Goal: Information Seeking & Learning: Learn about a topic

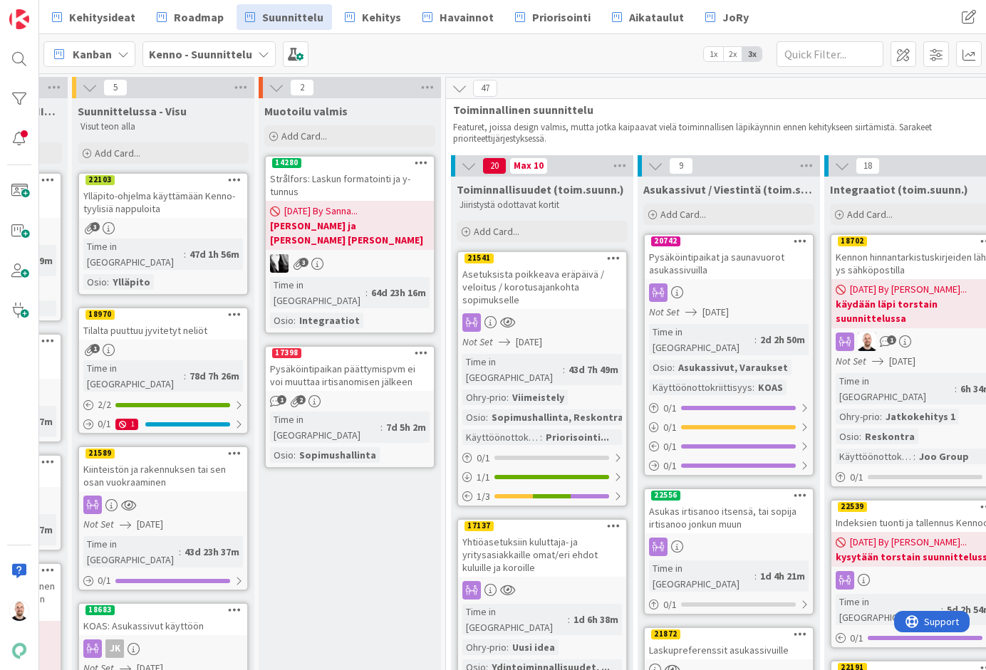
scroll to position [0, 346]
click at [556, 301] on div "Asetuksista poikkeava eräpäivä / veloitus / korotusajankohta sopimukselle" at bounding box center [541, 287] width 168 height 44
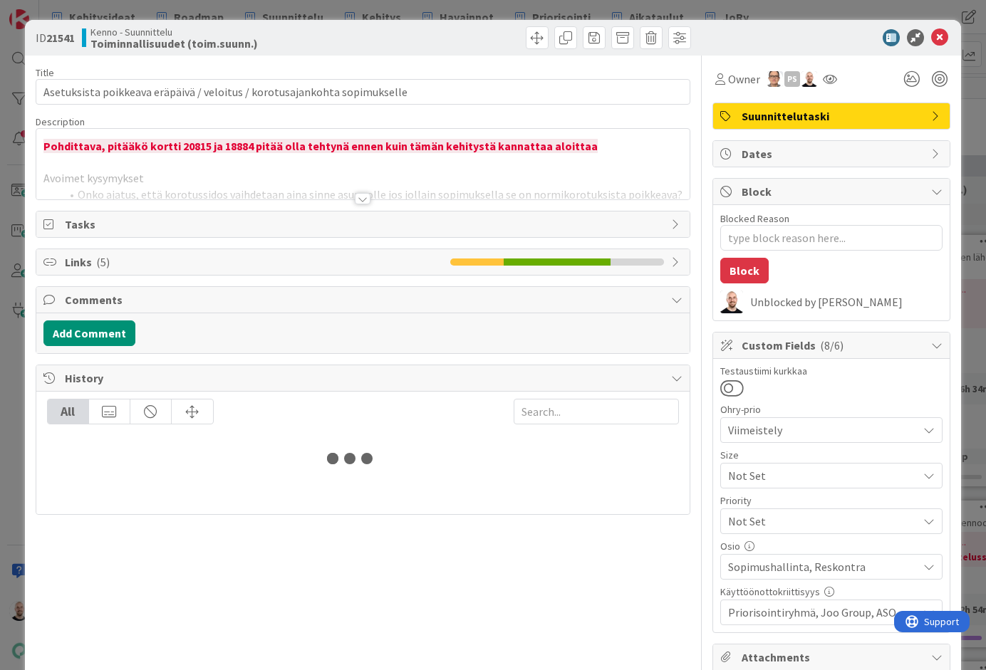
type textarea "x"
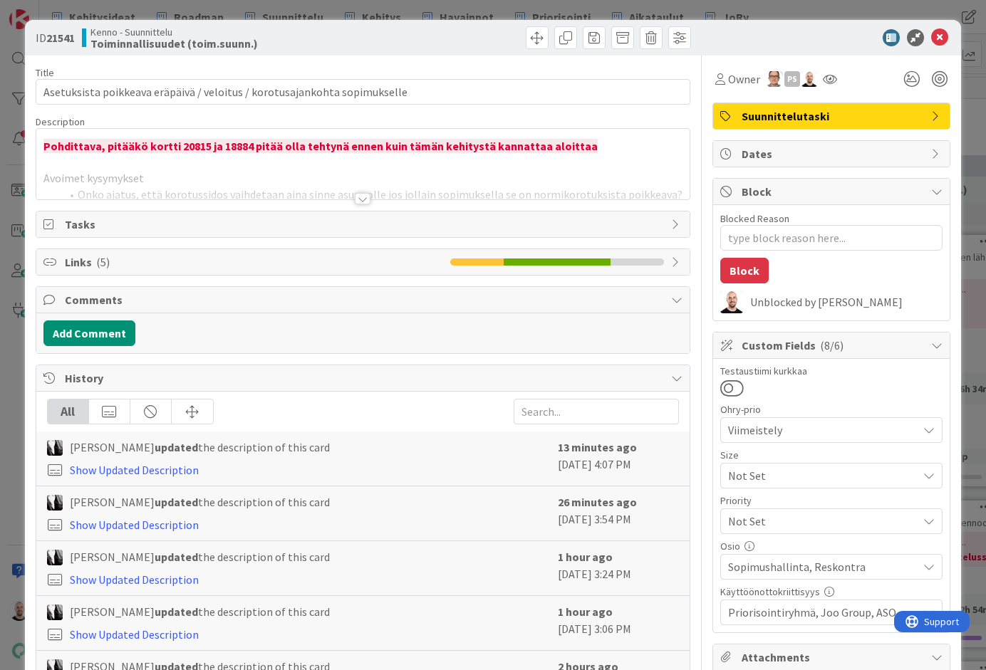
click at [362, 197] on div at bounding box center [363, 198] width 16 height 11
click at [358, 200] on div at bounding box center [363, 198] width 16 height 11
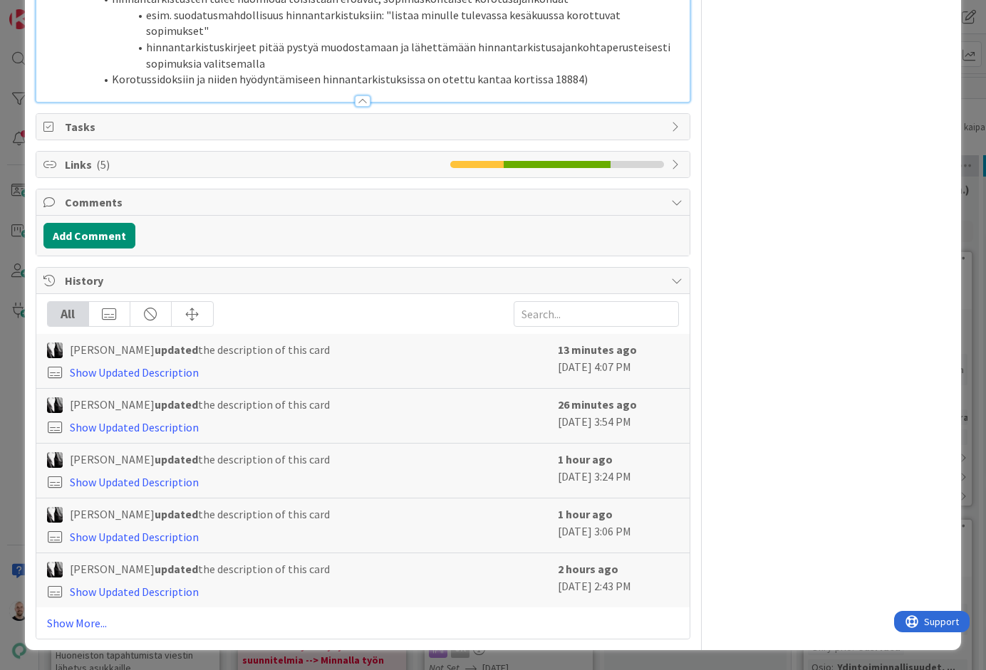
scroll to position [1878, 0]
click at [91, 618] on link "Show More..." at bounding box center [363, 623] width 633 height 17
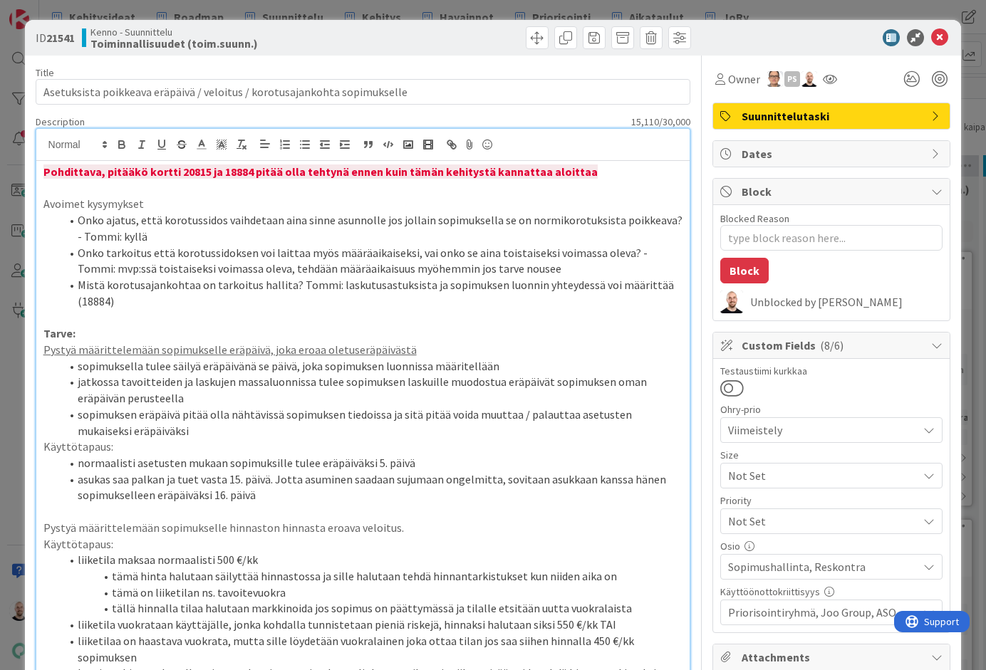
scroll to position [0, 0]
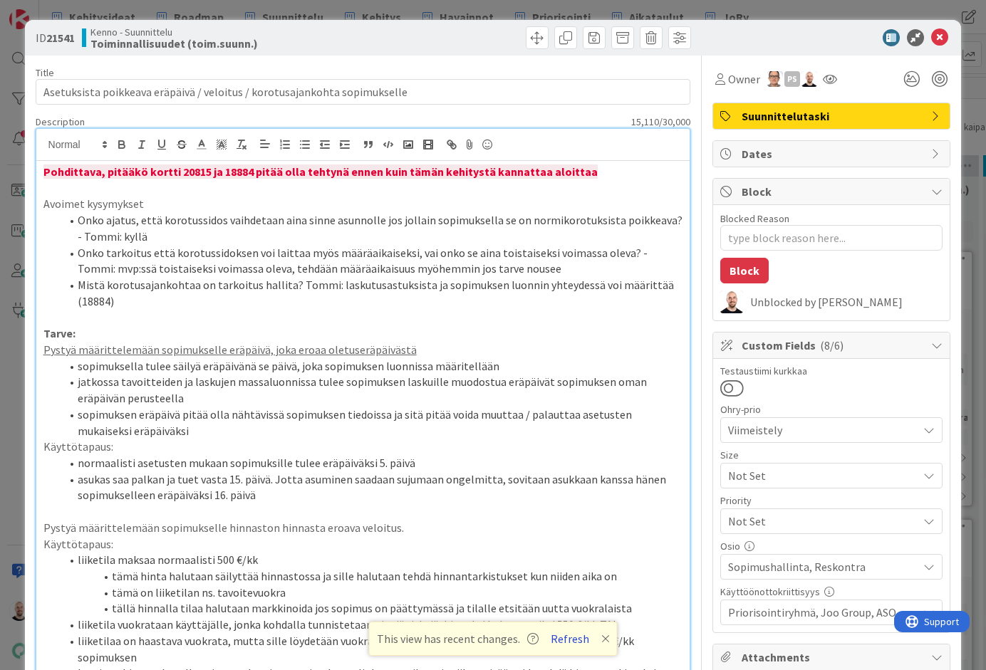
click at [563, 638] on button "Refresh" at bounding box center [570, 639] width 48 height 19
type textarea "x"
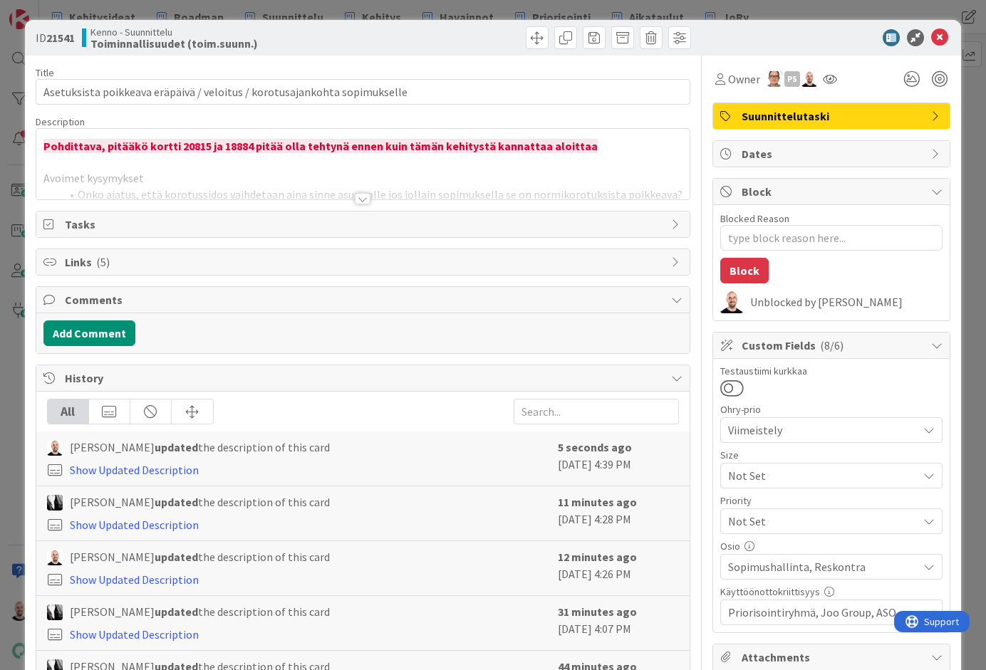
type textarea "x"
click at [365, 196] on div at bounding box center [363, 198] width 16 height 11
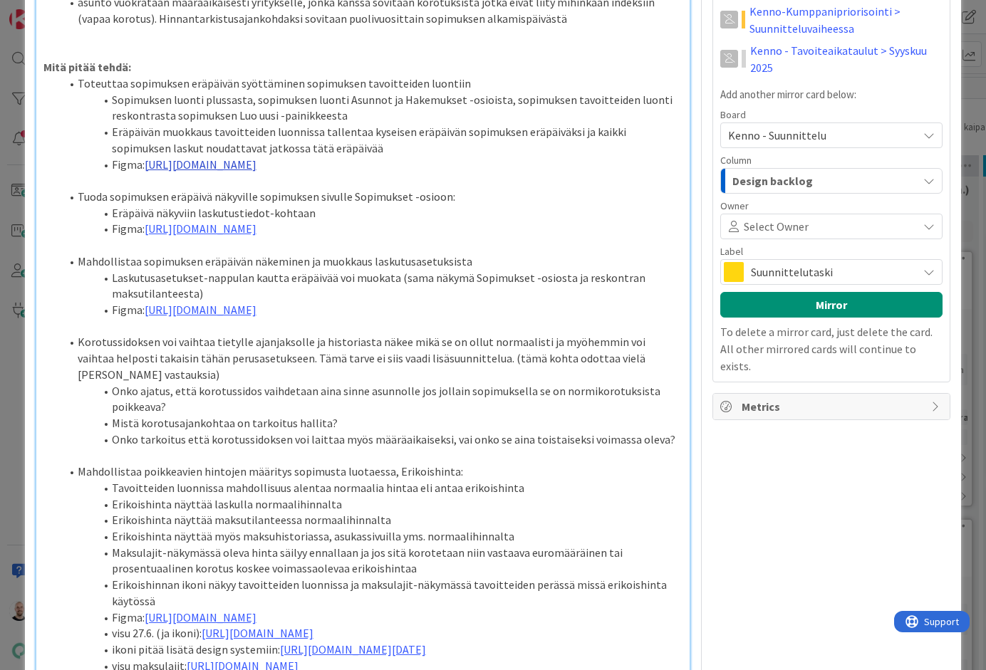
scroll to position [784, 0]
click at [256, 158] on link "[URL][DOMAIN_NAME]" at bounding box center [201, 165] width 112 height 14
click at [334, 177] on link "[URL][DOMAIN_NAME]" at bounding box center [339, 184] width 98 height 19
click at [176, 93] on li "Sopimuksen luonti plussasta, sopimuksen luonti Asunnot ja Hakemukset -osioista,…" at bounding box center [372, 109] width 623 height 32
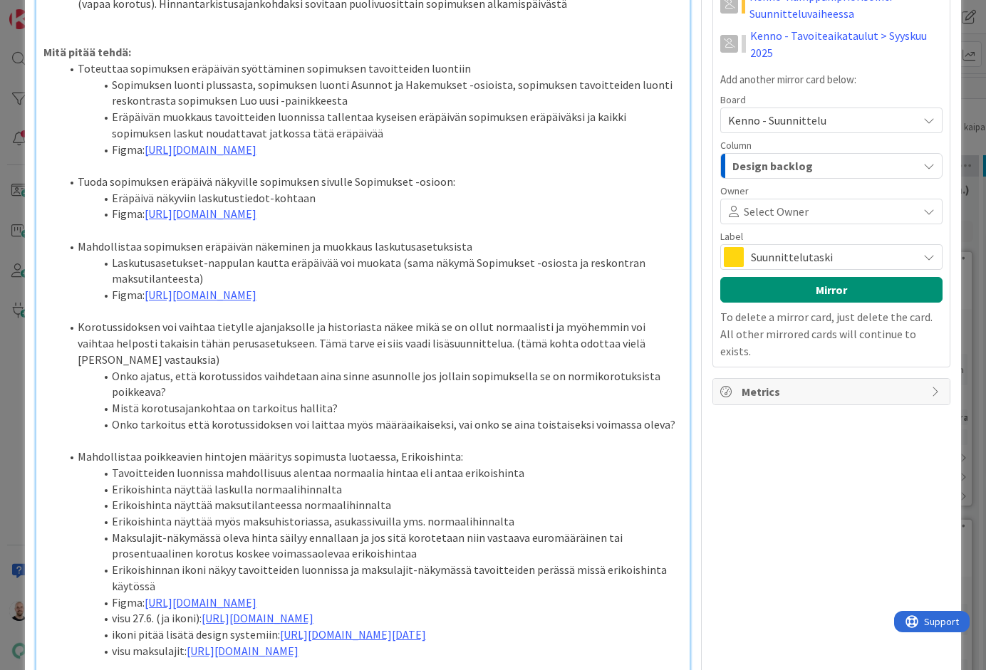
scroll to position [796, 0]
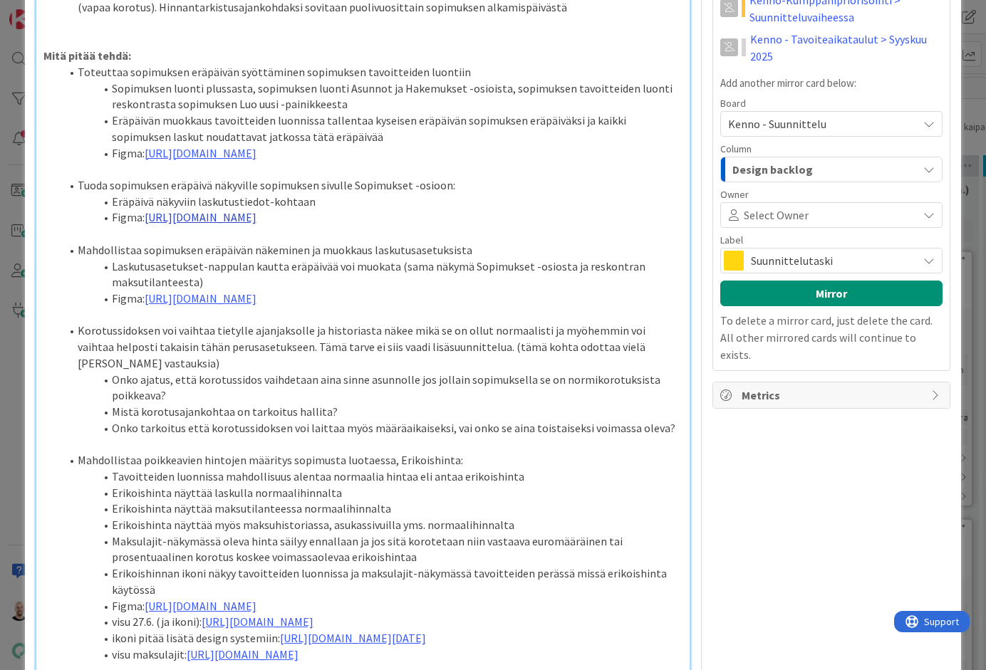
click at [256, 219] on link "[URL][DOMAIN_NAME]" at bounding box center [201, 217] width 112 height 14
click at [325, 266] on link "[URL][DOMAIN_NAME]" at bounding box center [350, 265] width 98 height 19
click at [308, 371] on li "Korotussidoksen voi vaihtaa tietylle ajanjaksolle ja historiasta näkee mikä se …" at bounding box center [372, 347] width 623 height 48
click at [256, 306] on link "[URL][DOMAIN_NAME]" at bounding box center [201, 298] width 112 height 14
click at [323, 373] on link "[URL][DOMAIN_NAME]" at bounding box center [359, 375] width 98 height 19
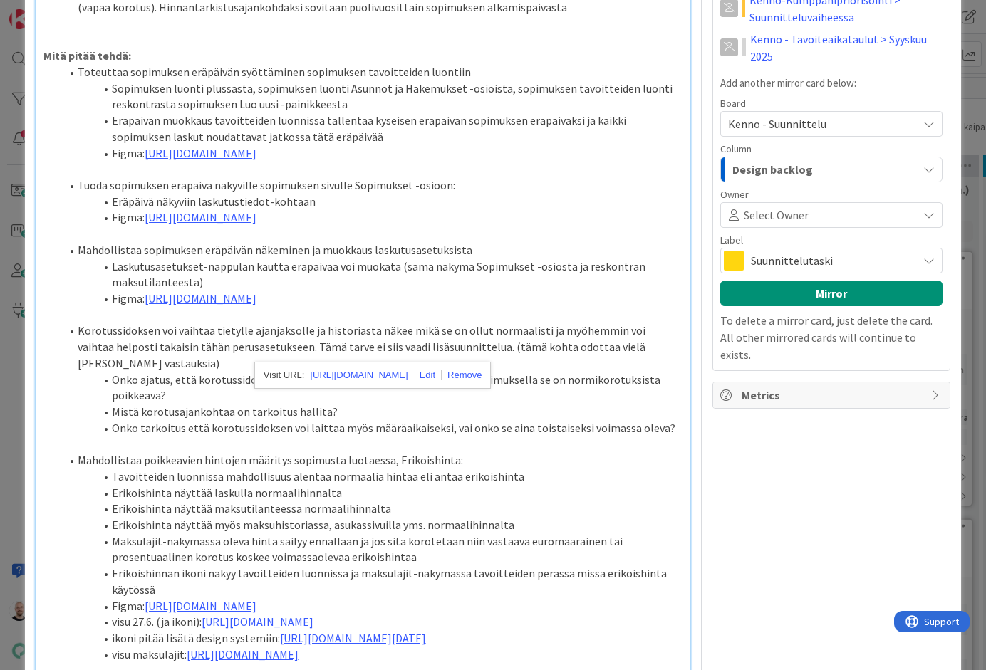
click at [417, 485] on li "Tavoitteiden luonnissa mahdollisuus alentaa normaalia hintaa eli antaa erikoish…" at bounding box center [372, 477] width 623 height 16
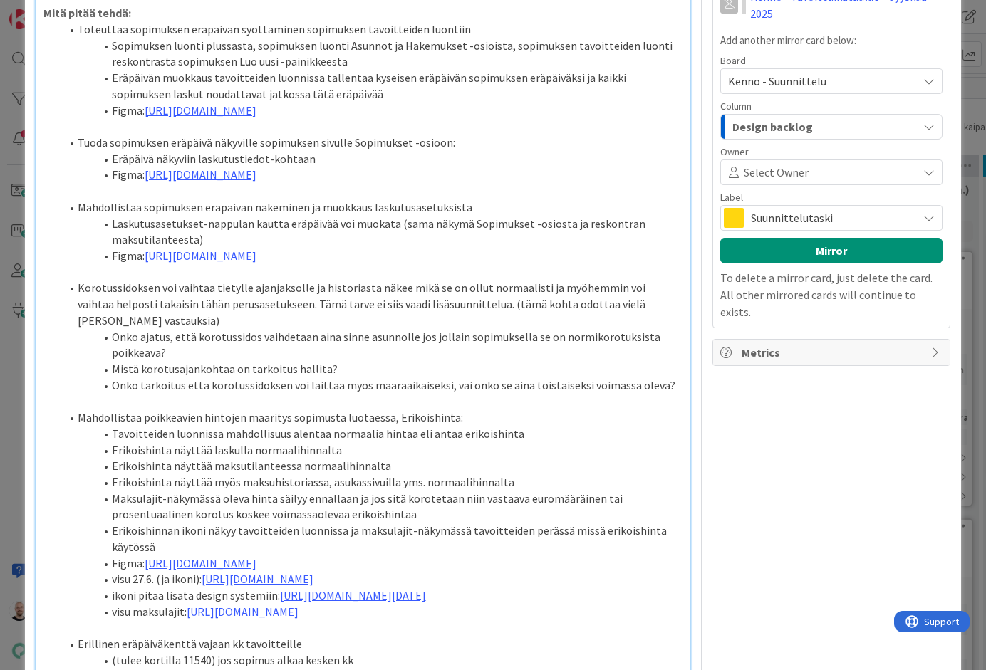
scroll to position [831, 0]
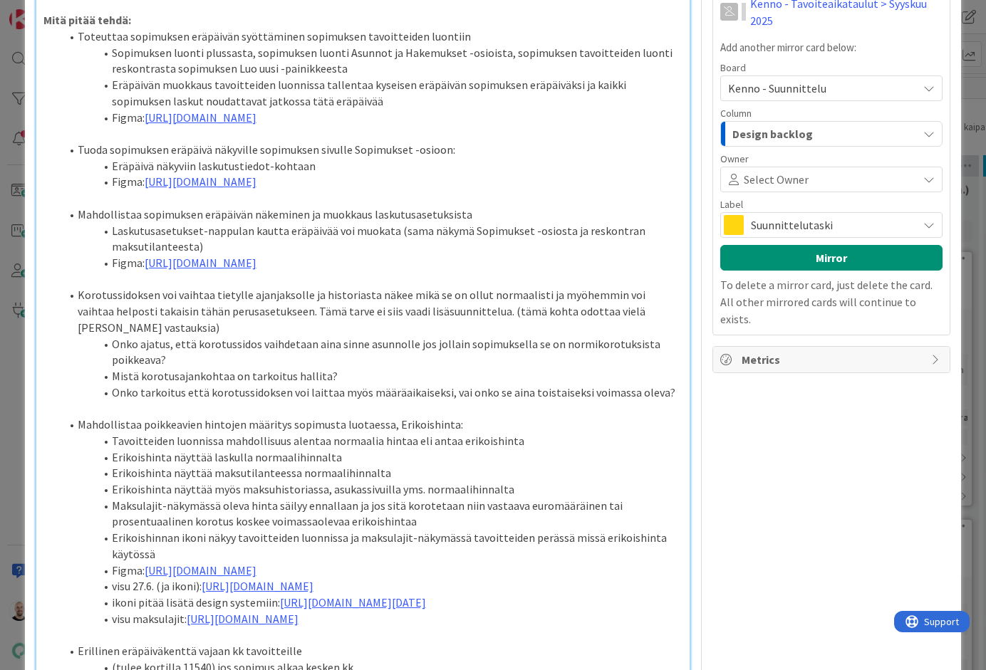
click at [129, 336] on li "Korotussidoksen voi vaihtaa tietylle ajanjaksolle ja historiasta näkee mikä se …" at bounding box center [372, 311] width 623 height 48
click at [118, 336] on li "Korotussidoksen voi vaihtaa tietylle ajanjaksolle ja historiasta näkee mikä se …" at bounding box center [372, 311] width 623 height 48
click at [222, 417] on p at bounding box center [363, 408] width 640 height 16
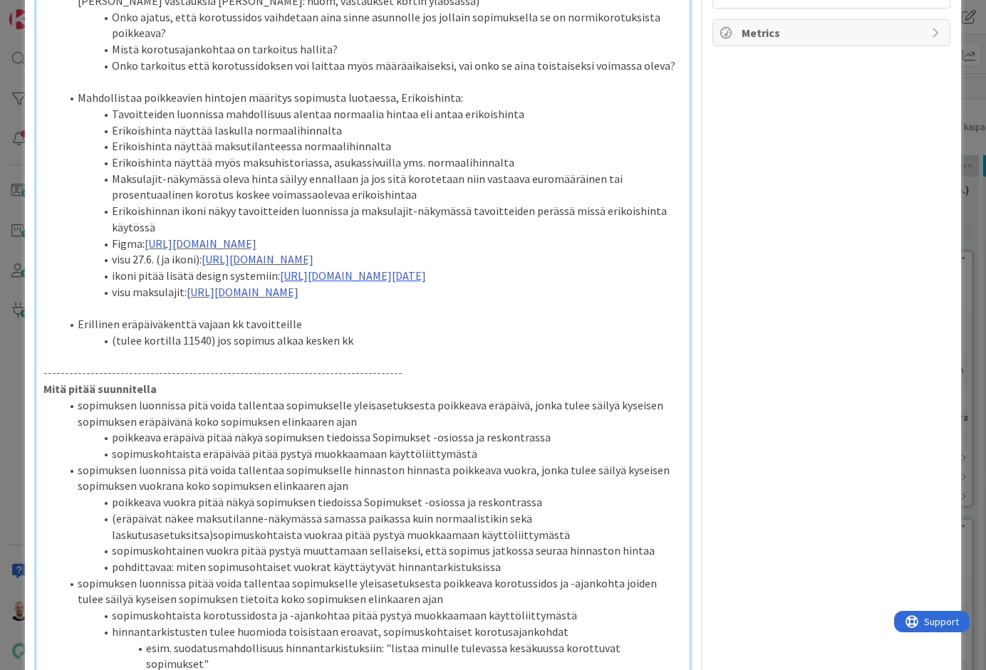
scroll to position [1159, 0]
click at [256, 250] on link "[URL][DOMAIN_NAME]" at bounding box center [201, 243] width 112 height 14
click at [369, 342] on link "[URL][DOMAIN_NAME]" at bounding box center [339, 341] width 98 height 19
click at [298, 298] on link "[URL][DOMAIN_NAME]" at bounding box center [243, 291] width 112 height 14
click at [336, 433] on link "[URL][DOMAIN_NAME]" at bounding box center [322, 435] width 98 height 19
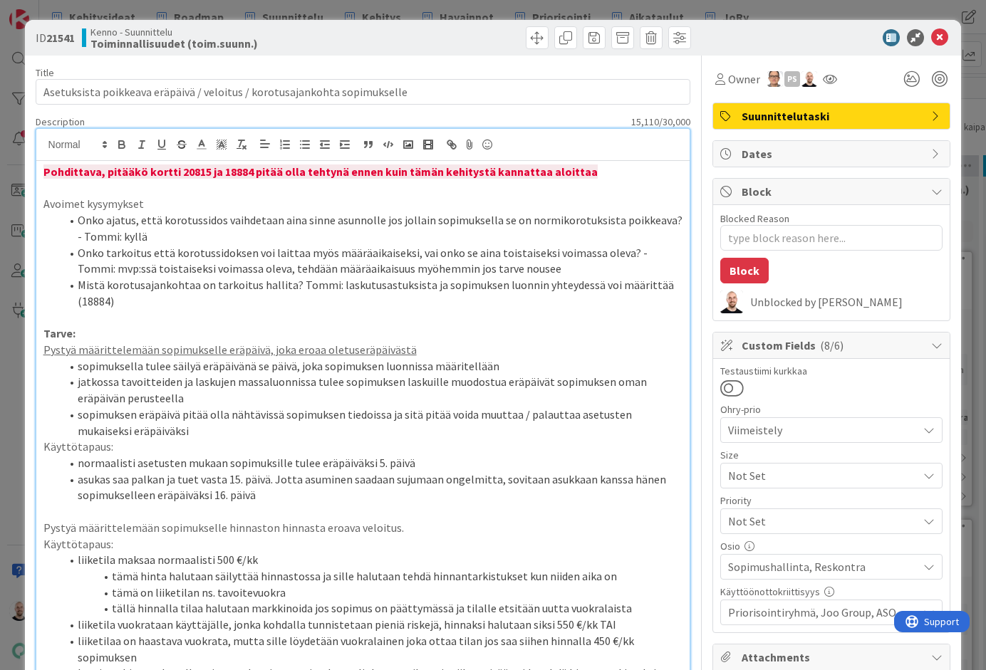
scroll to position [0, 0]
click at [532, 9] on div "ID 21541 Kenno - Suunnittelu Toiminnallisuudet (toim.suunn.) Title 73 / 128 Ase…" at bounding box center [493, 335] width 986 height 670
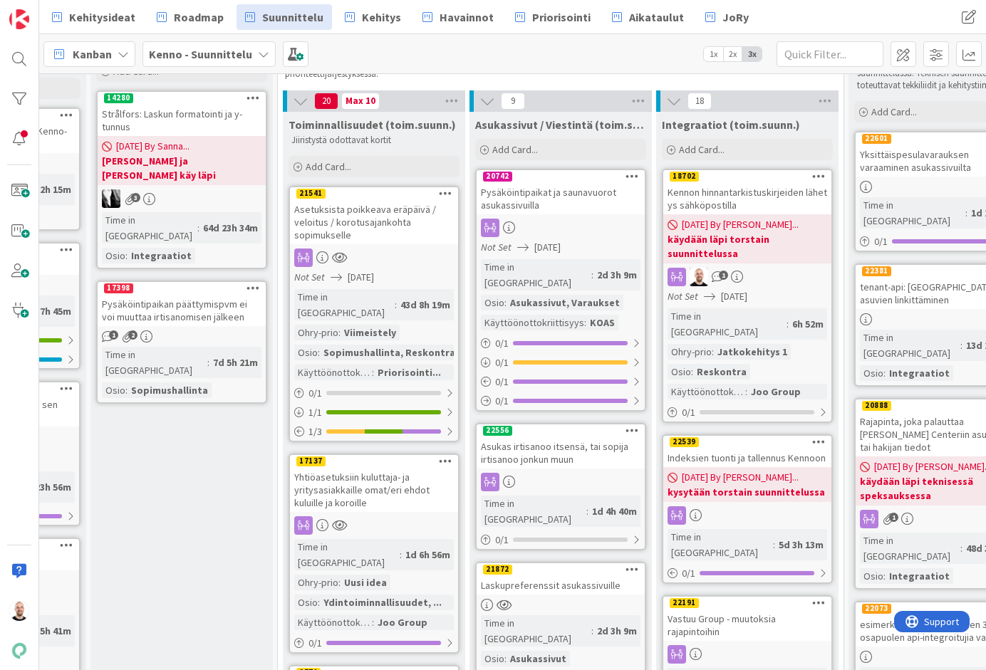
scroll to position [67, 512]
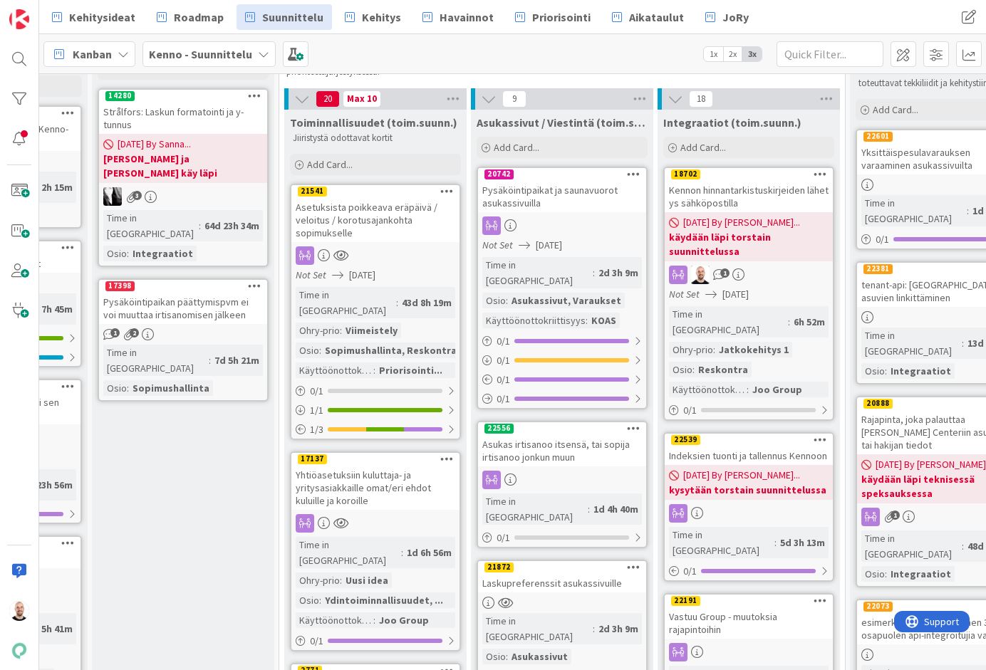
click at [363, 469] on div "Yhtiöasetuksiin kuluttaja- ja yritysasiakkaille omat/eri ehdot kuluille ja koro…" at bounding box center [375, 488] width 168 height 44
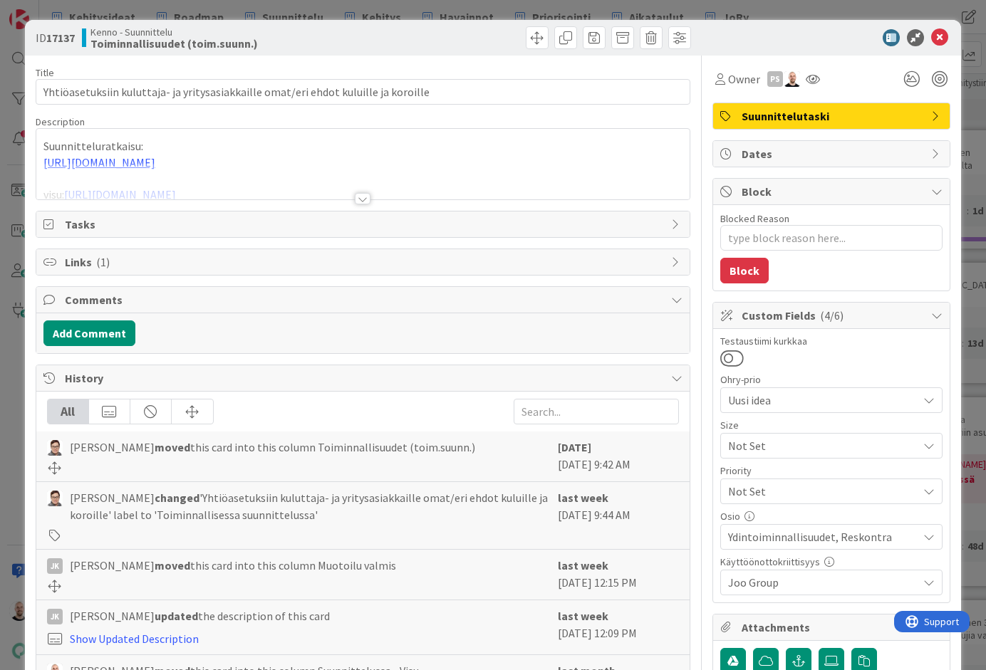
click at [363, 196] on div at bounding box center [363, 198] width 16 height 11
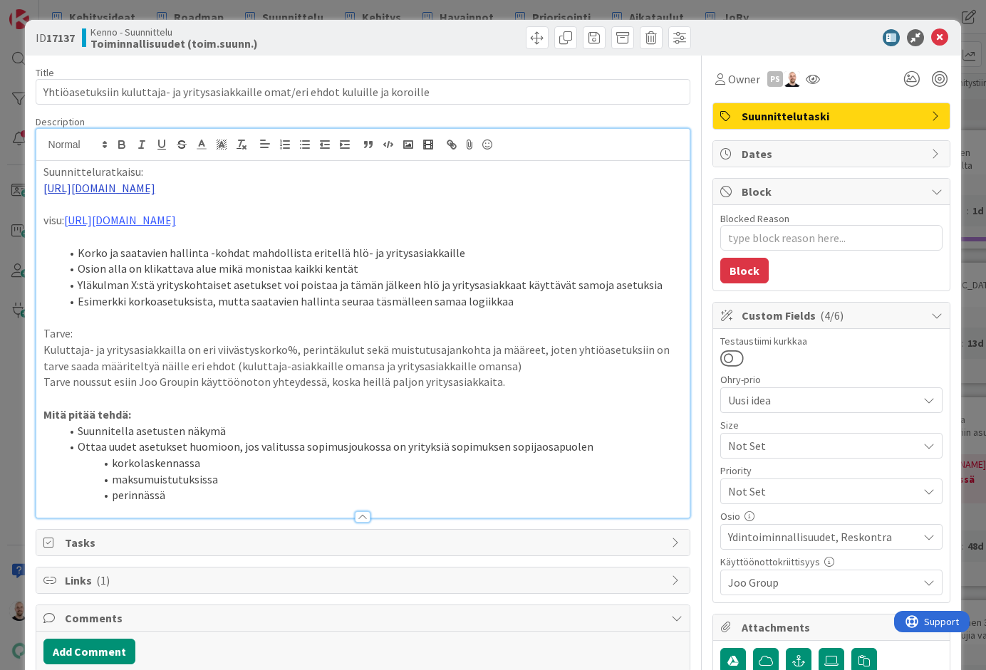
click at [155, 191] on link "[URL][DOMAIN_NAME]" at bounding box center [99, 188] width 112 height 14
click at [155, 195] on link "[URL][DOMAIN_NAME]" at bounding box center [99, 188] width 112 height 14
click at [358, 227] on link "[URL][DOMAIN_NAME]" at bounding box center [309, 231] width 98 height 19
click at [297, 277] on li "Osion alla on klikattava alue mikä monistaa kaikki kentät" at bounding box center [372, 269] width 623 height 16
click at [412, 4] on div "ID 17137 Kenno - Suunnittelu Toiminnallisuudet (toim.suunn.) Title 83 / 128 Yht…" at bounding box center [493, 335] width 986 height 670
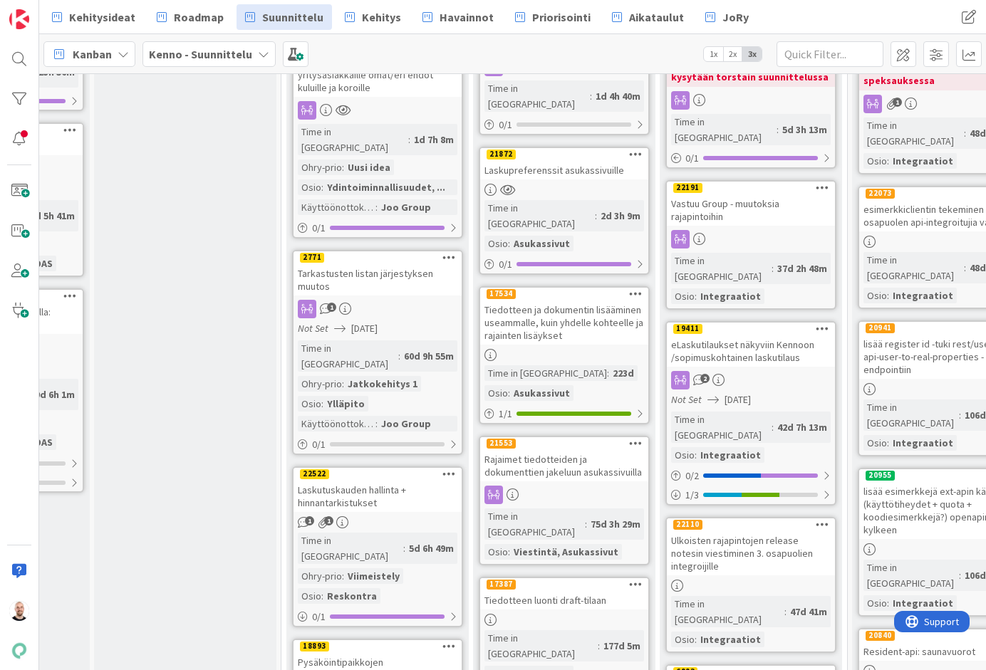
scroll to position [511, 510]
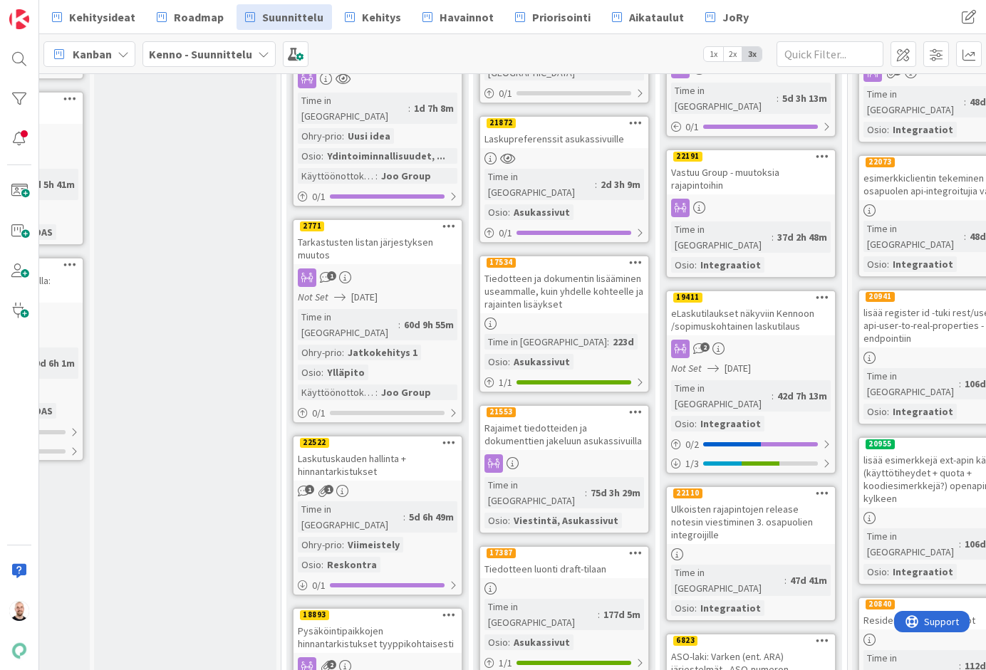
click at [363, 449] on div "Laskutuskauden hallinta + hinnantarkistukset" at bounding box center [377, 464] width 168 height 31
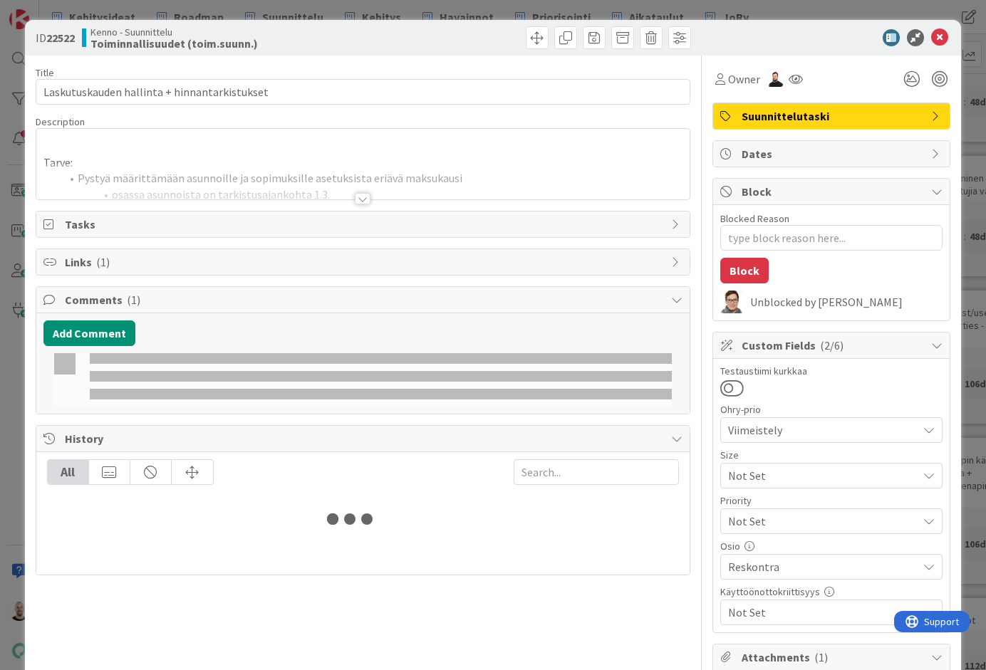
type textarea "x"
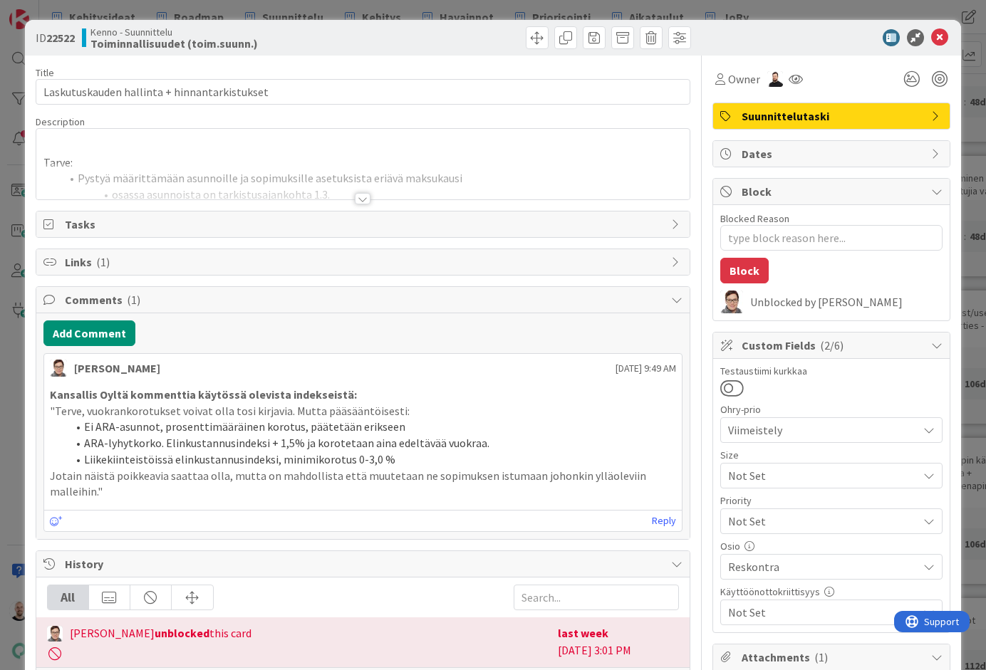
click at [363, 198] on div at bounding box center [363, 198] width 16 height 11
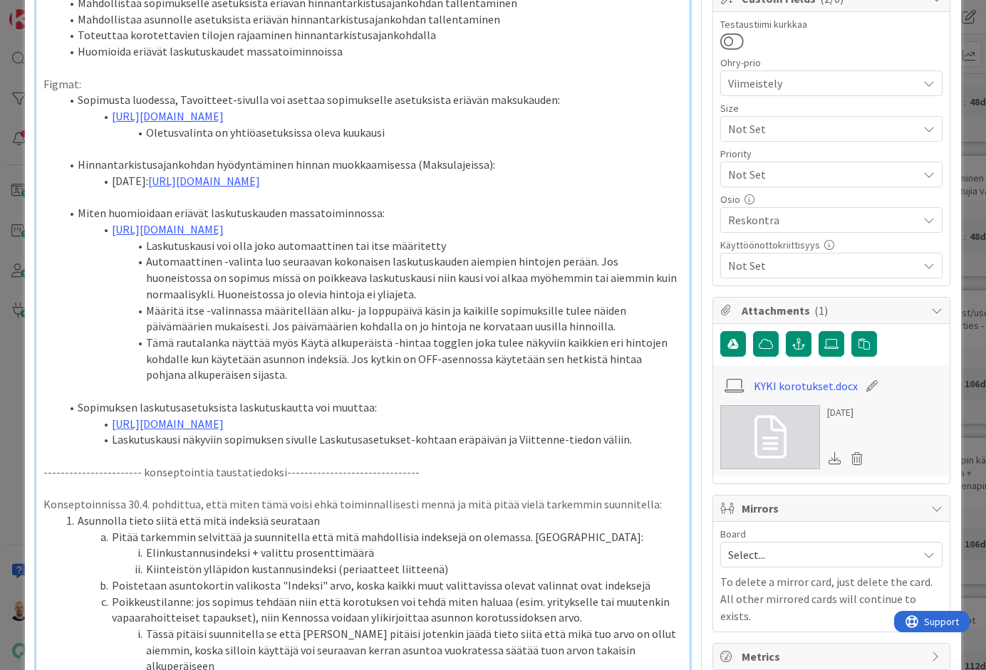
scroll to position [348, 0]
click at [224, 236] on link "[URL][DOMAIN_NAME]" at bounding box center [168, 229] width 112 height 14
click at [332, 322] on link "[URL][DOMAIN_NAME]" at bounding box center [321, 322] width 98 height 19
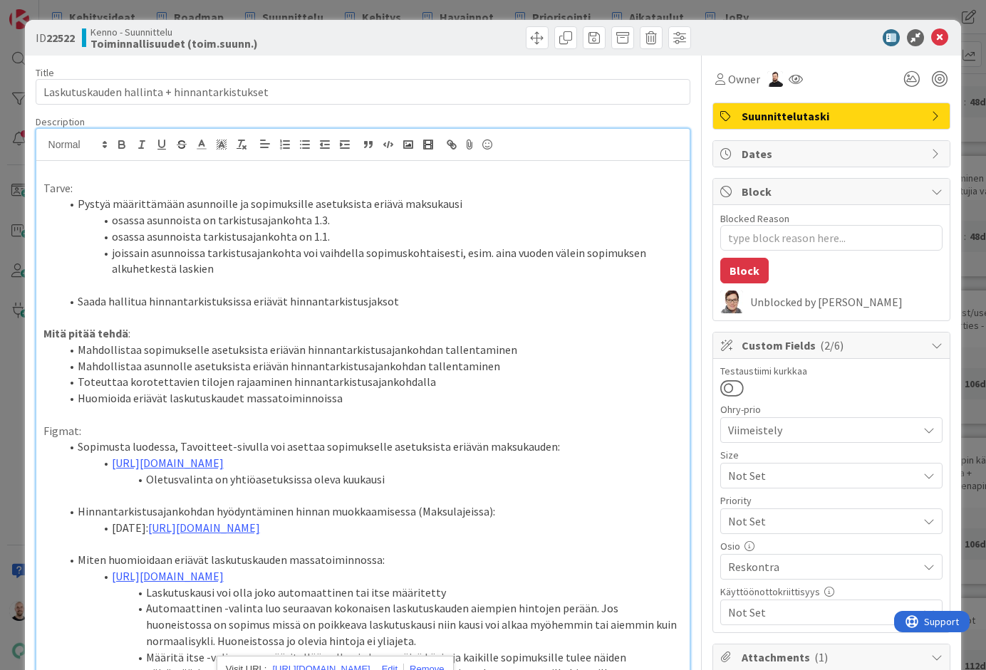
scroll to position [0, 0]
click at [589, 9] on div "ID 22522 Kenno - Suunnittelu Toiminnallisuudet (toim.suunn.) Title 44 / 128 Las…" at bounding box center [493, 335] width 986 height 670
